Goal: Task Accomplishment & Management: Manage account settings

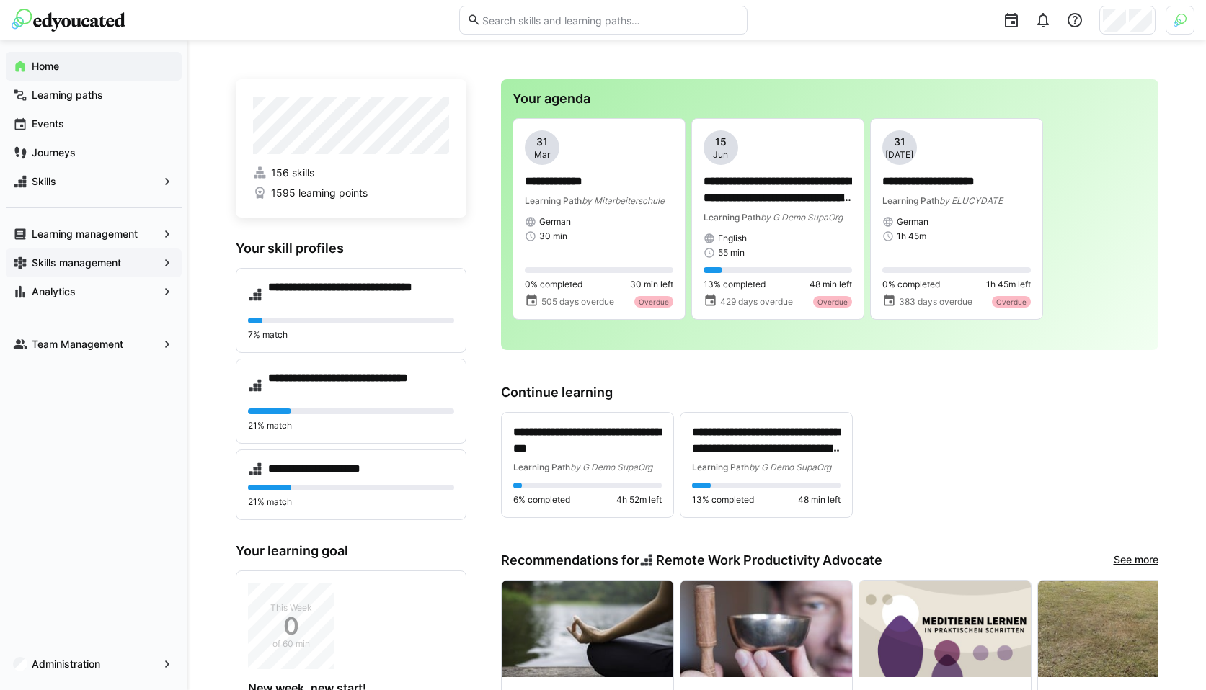
click at [0, 0] on app-navigation-label "Skills management" at bounding box center [0, 0] width 0 height 0
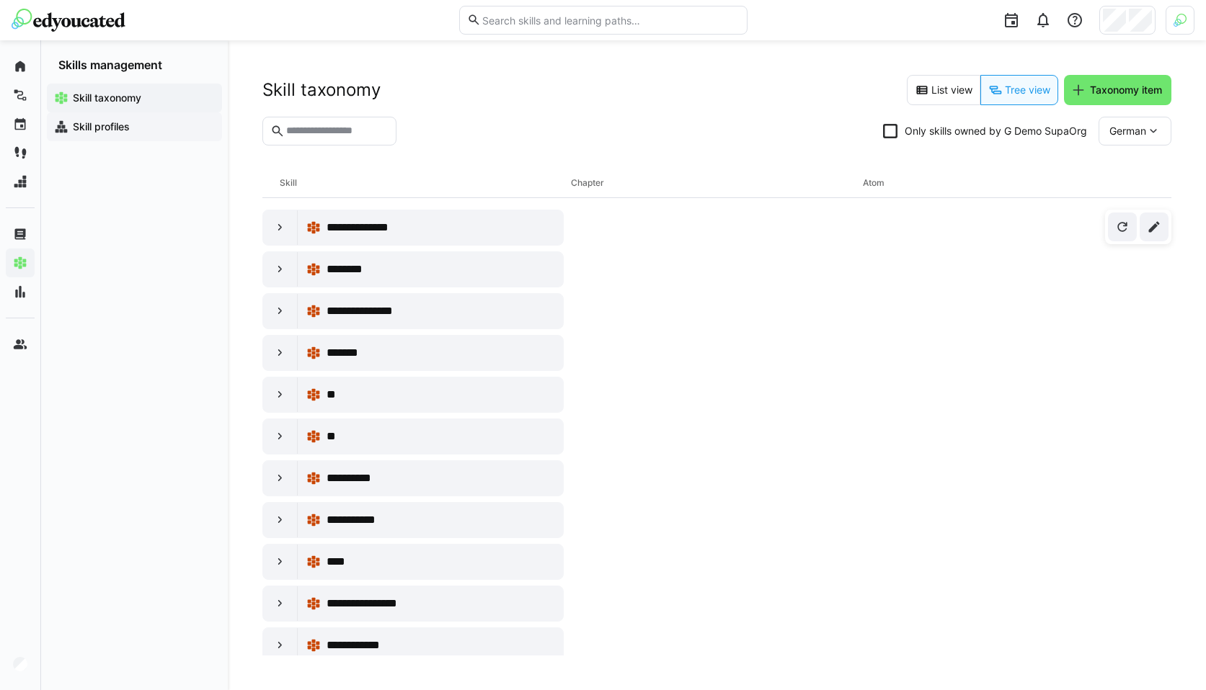
click at [0, 0] on app-navigation-label "Skill profiles" at bounding box center [0, 0] width 0 height 0
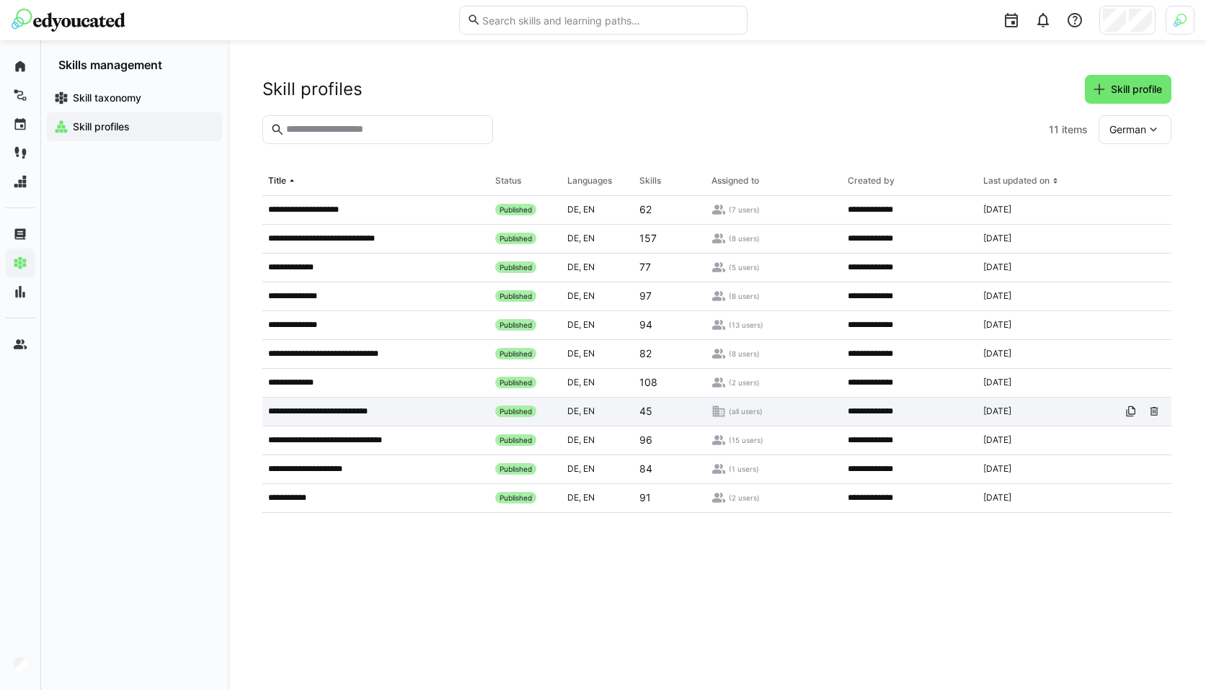
click at [339, 412] on p "**********" at bounding box center [329, 412] width 123 height 12
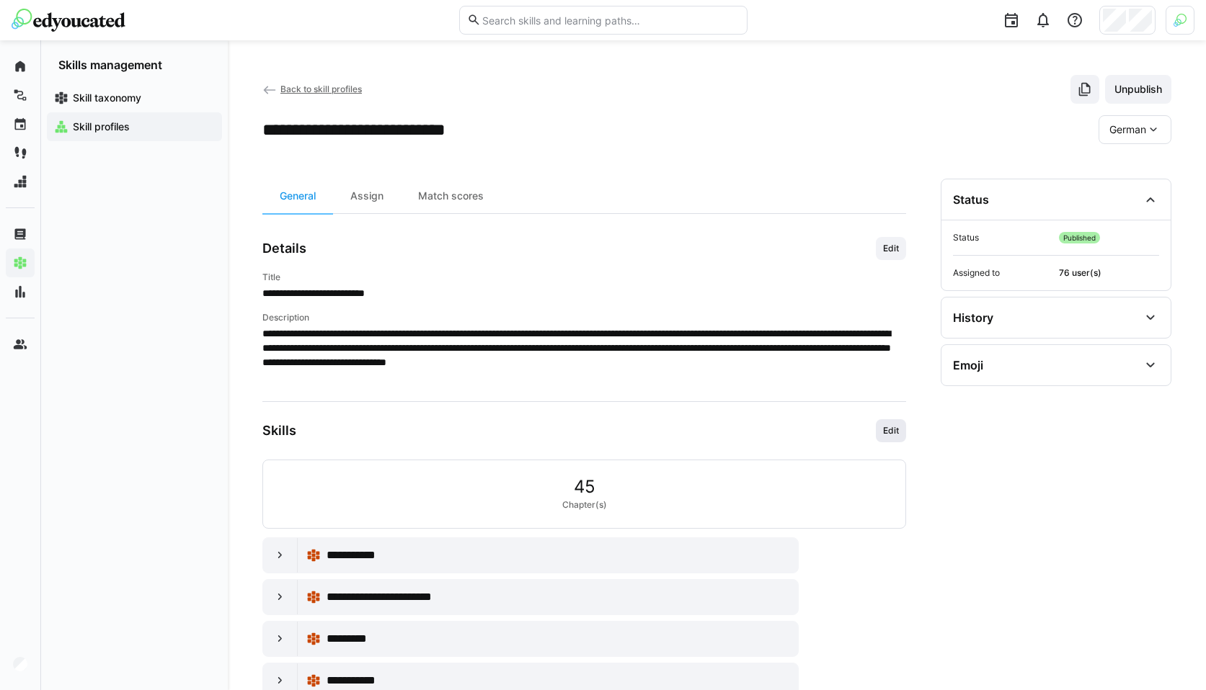
click at [887, 432] on span "Edit" at bounding box center [890, 431] width 19 height 12
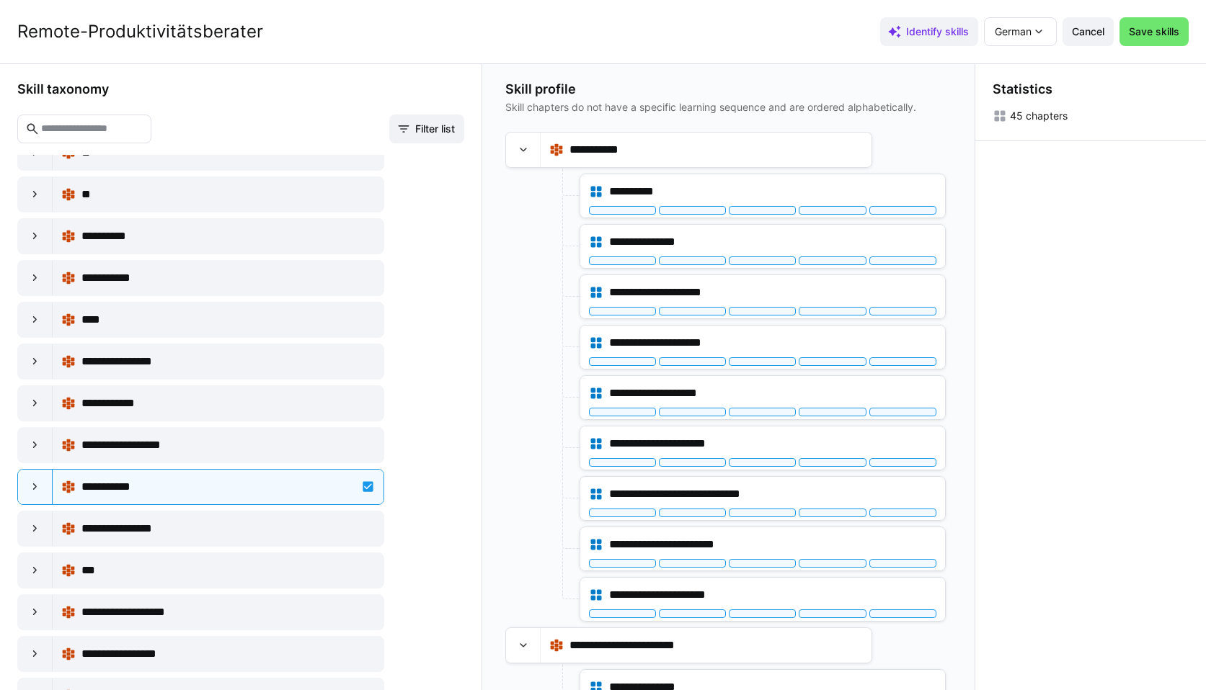
scroll to position [197, 0]
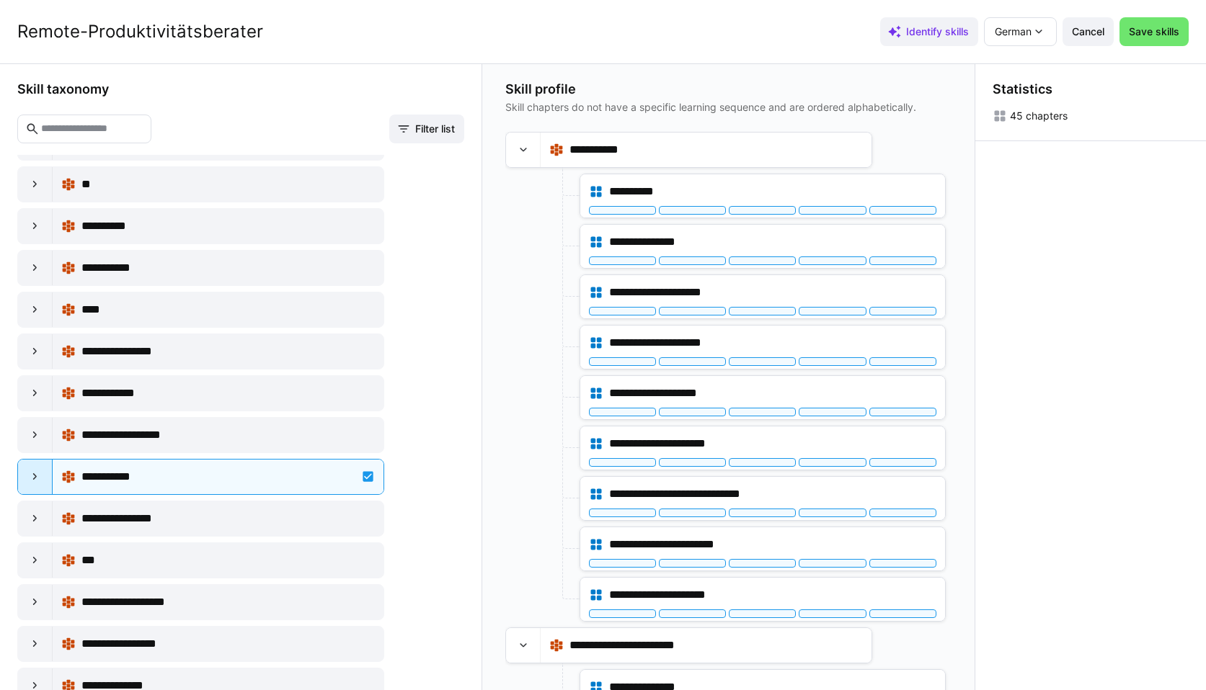
click at [37, 479] on eds-icon at bounding box center [35, 477] width 14 height 14
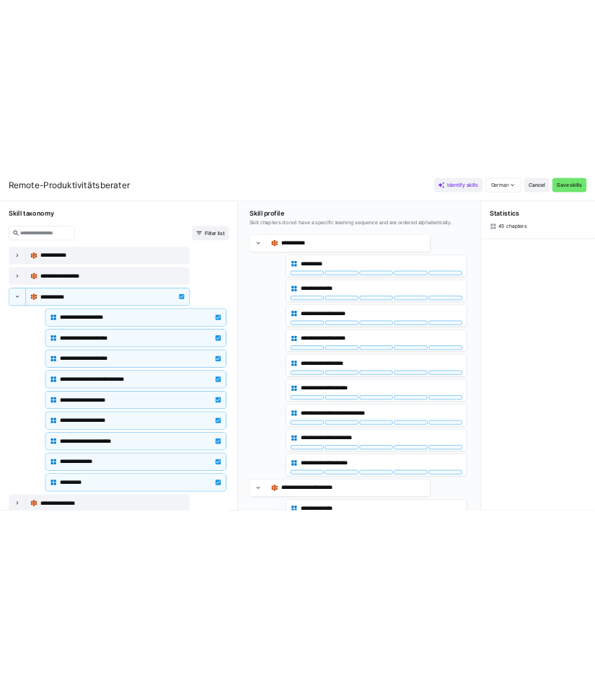
scroll to position [421, 0]
